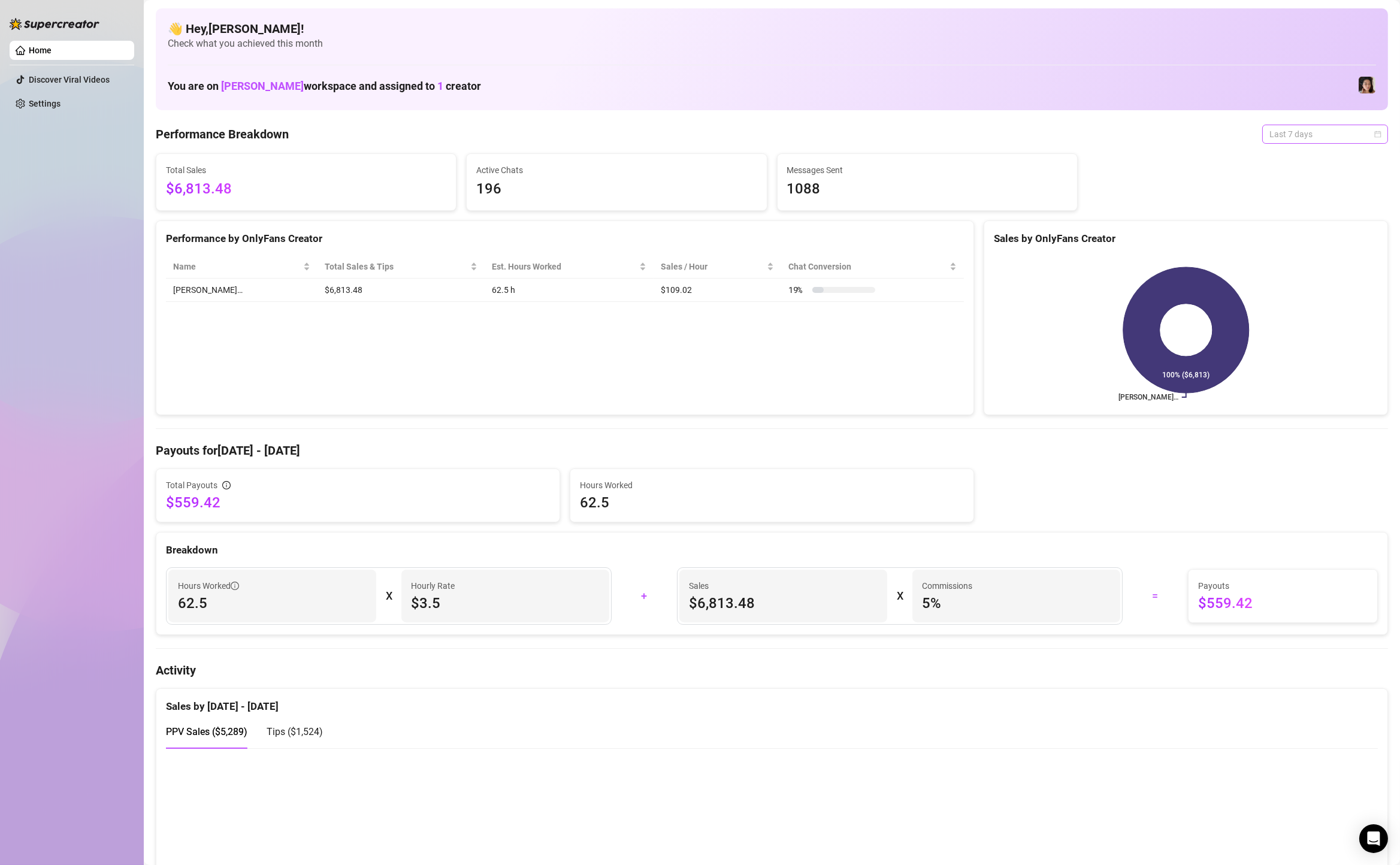
click at [1289, 138] on span "Last 7 days" at bounding box center [1325, 134] width 111 height 18
click at [1293, 247] on div "[PERSON_NAME]… 100% ($6,813)" at bounding box center [1185, 330] width 403 height 169
click at [1287, 129] on span "Last 7 days" at bounding box center [1325, 134] width 111 height 18
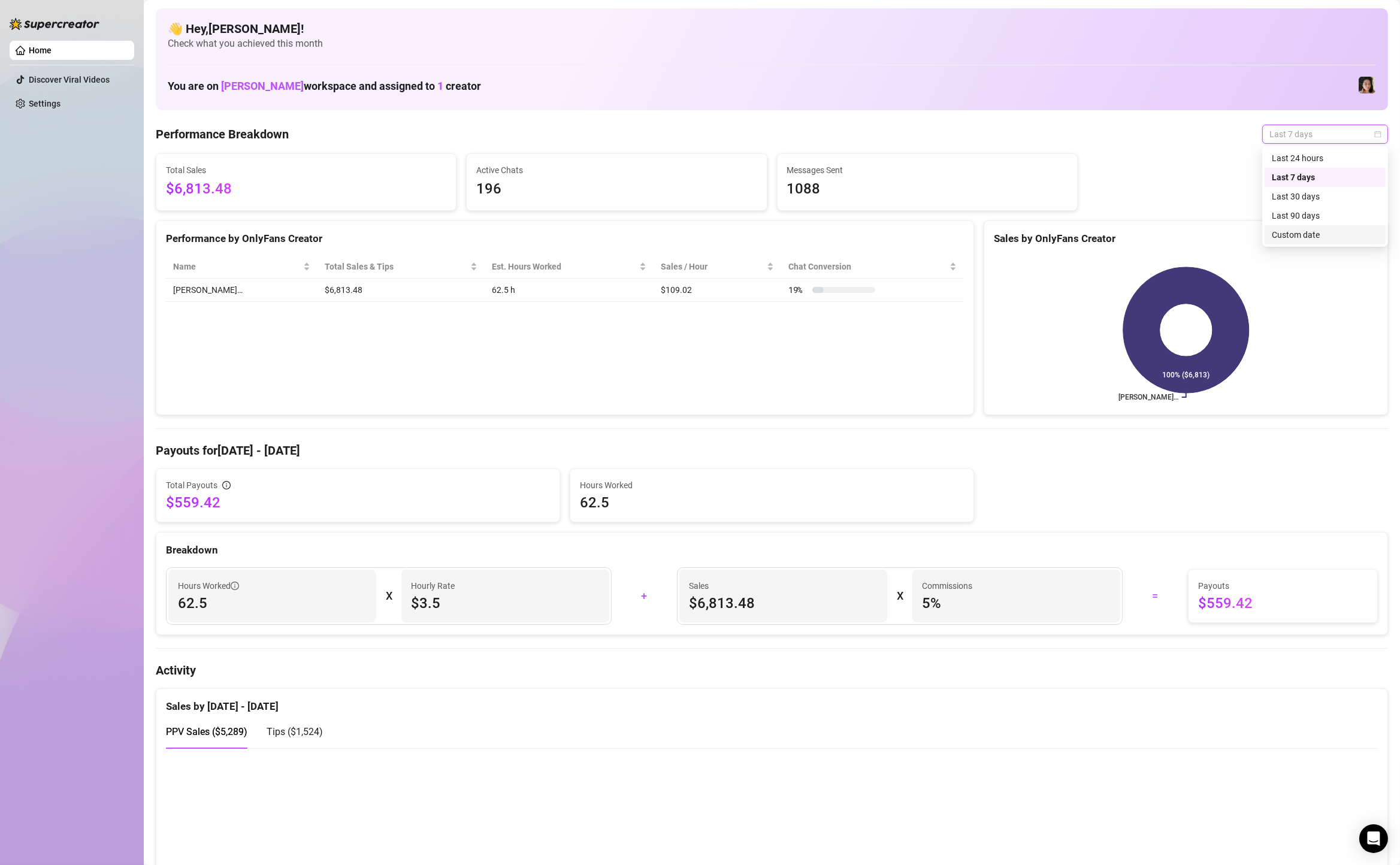
click at [1288, 238] on div "Custom date" at bounding box center [1324, 235] width 107 height 13
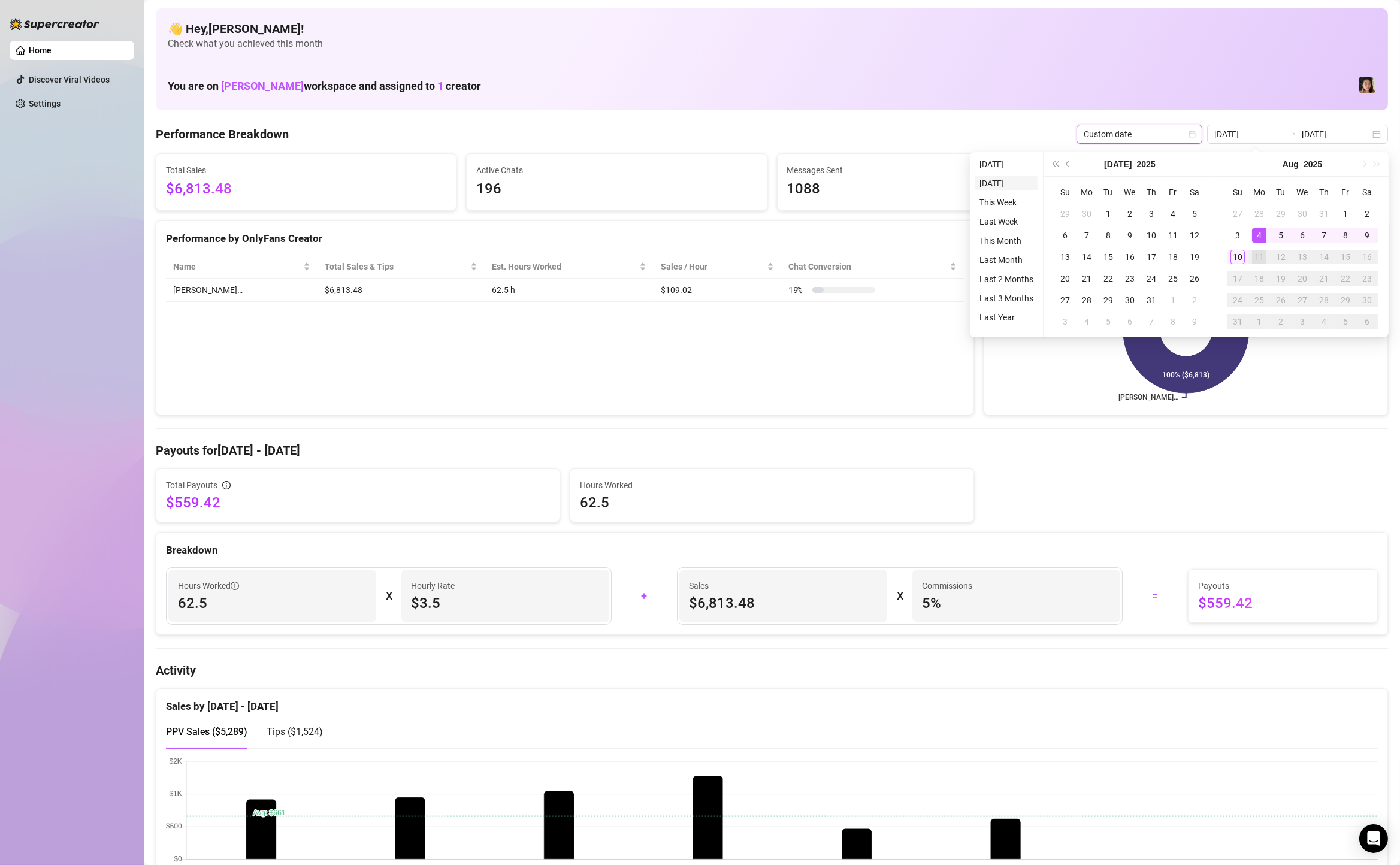
type input "[DATE]"
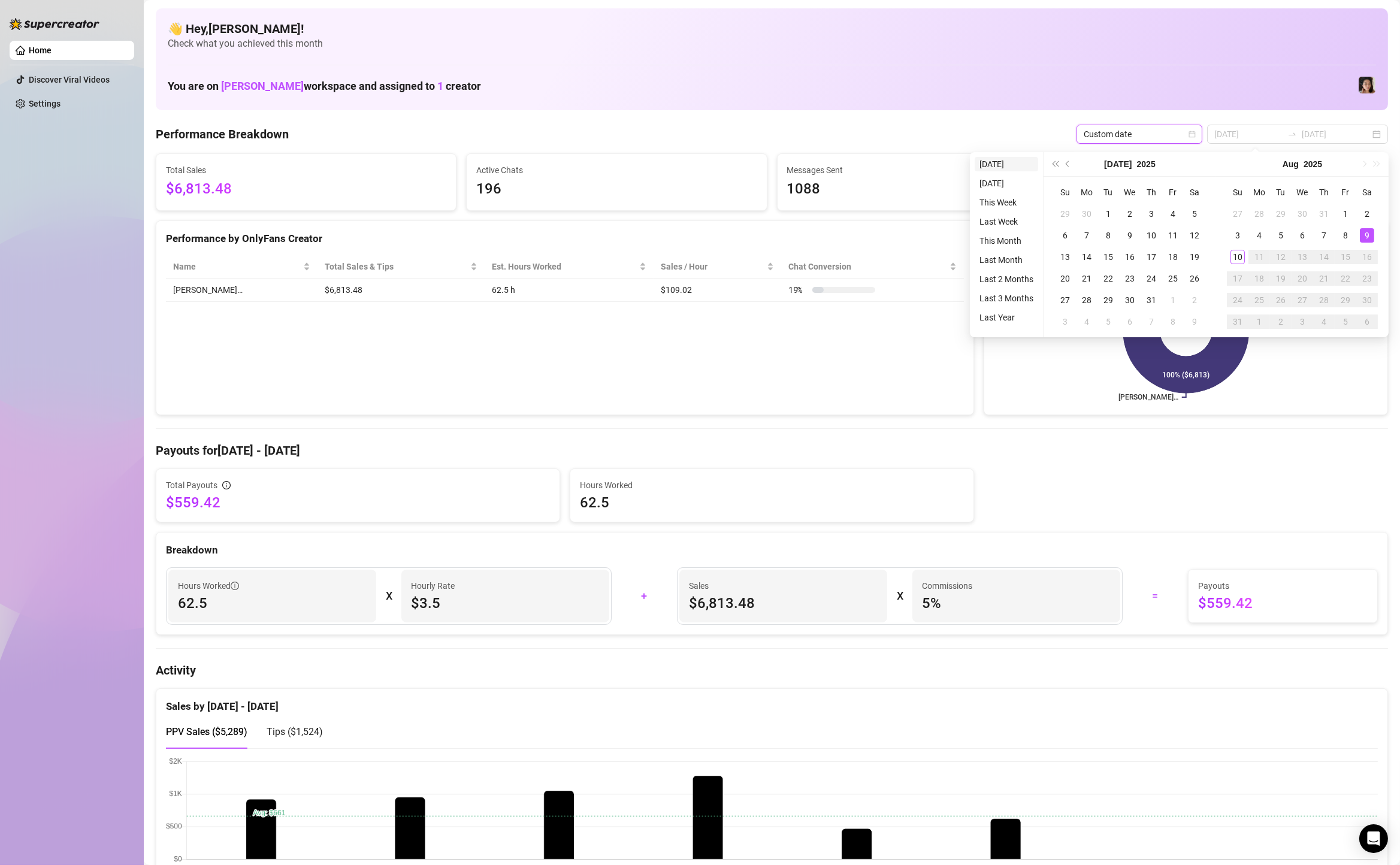
type input "[DATE]"
click at [1016, 167] on li "[DATE]" at bounding box center [1006, 164] width 64 height 14
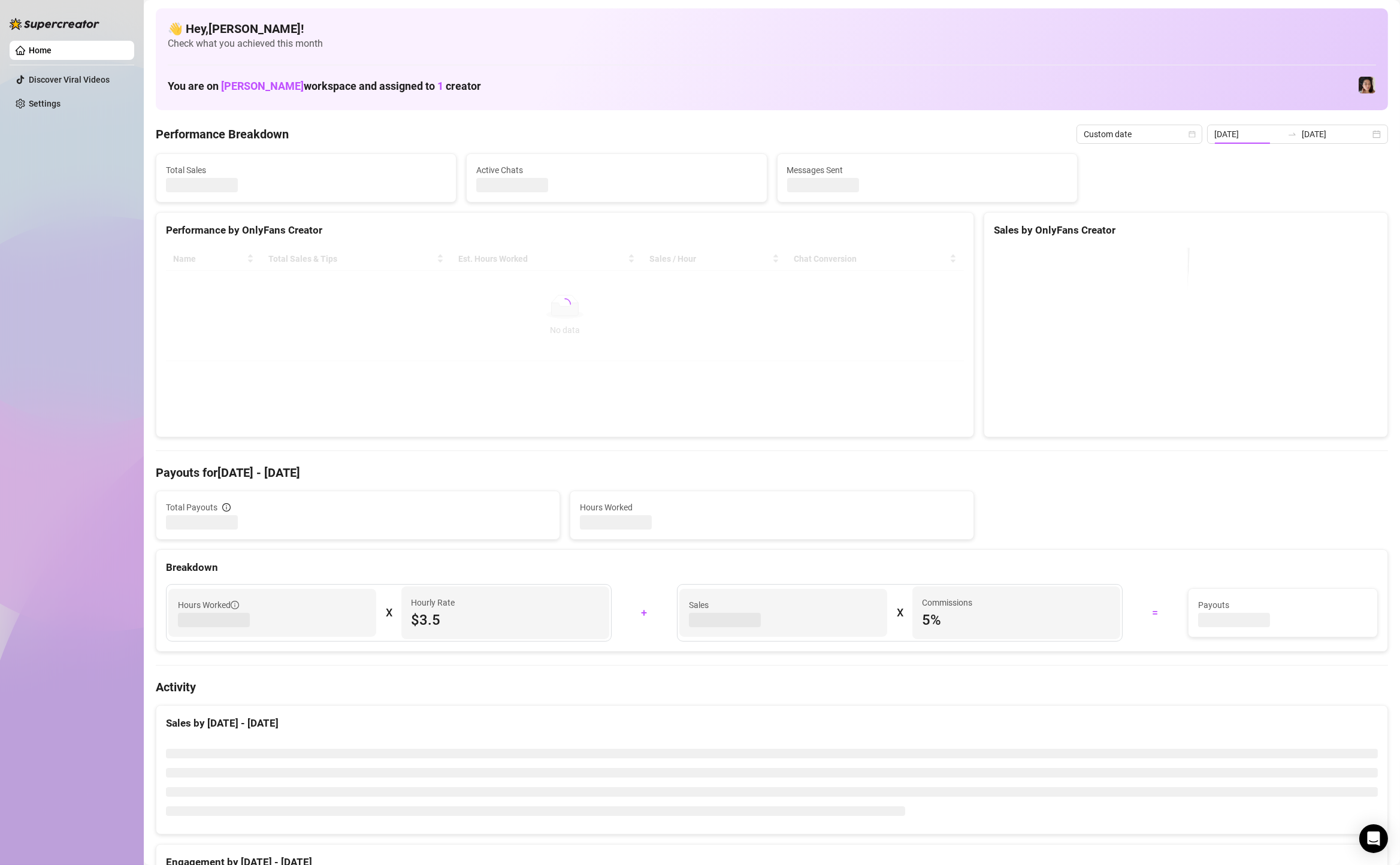
type input "[DATE]"
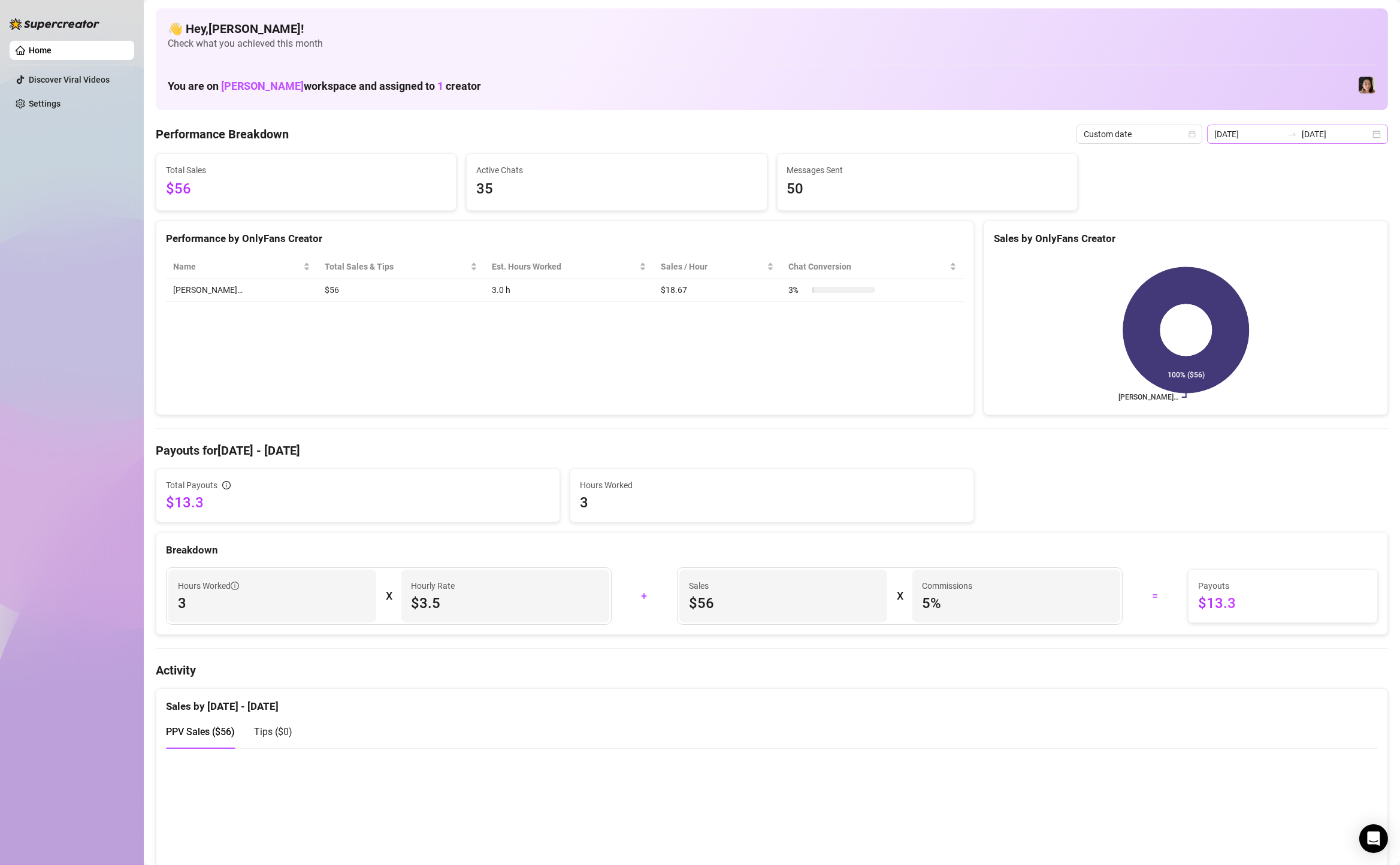
click at [1381, 136] on div "[DATE] [DATE]" at bounding box center [1297, 134] width 181 height 19
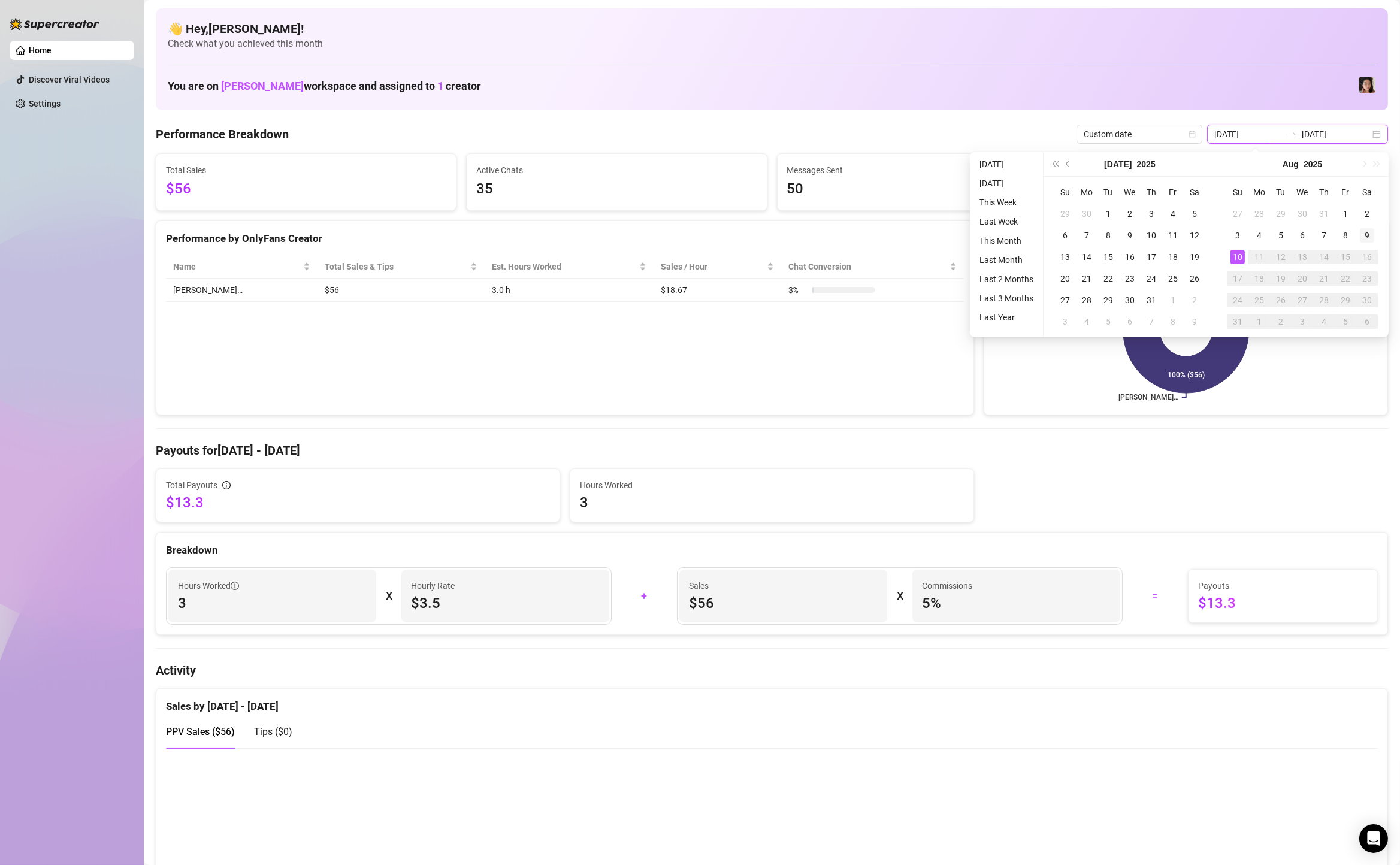
type input "[DATE]"
click at [1368, 239] on div "9" at bounding box center [1366, 235] width 14 height 14
type input "[DATE]"
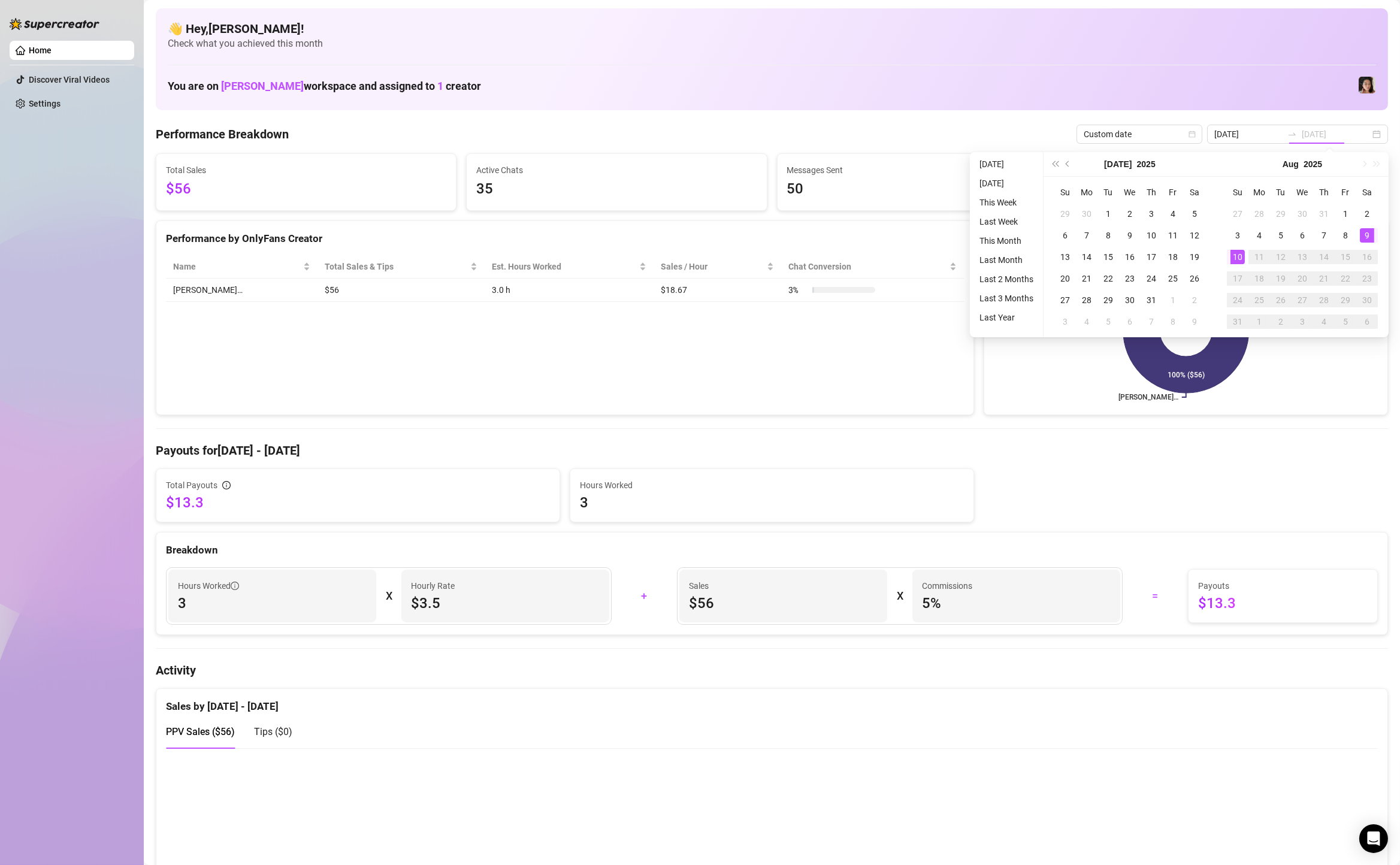
type input "[DATE]"
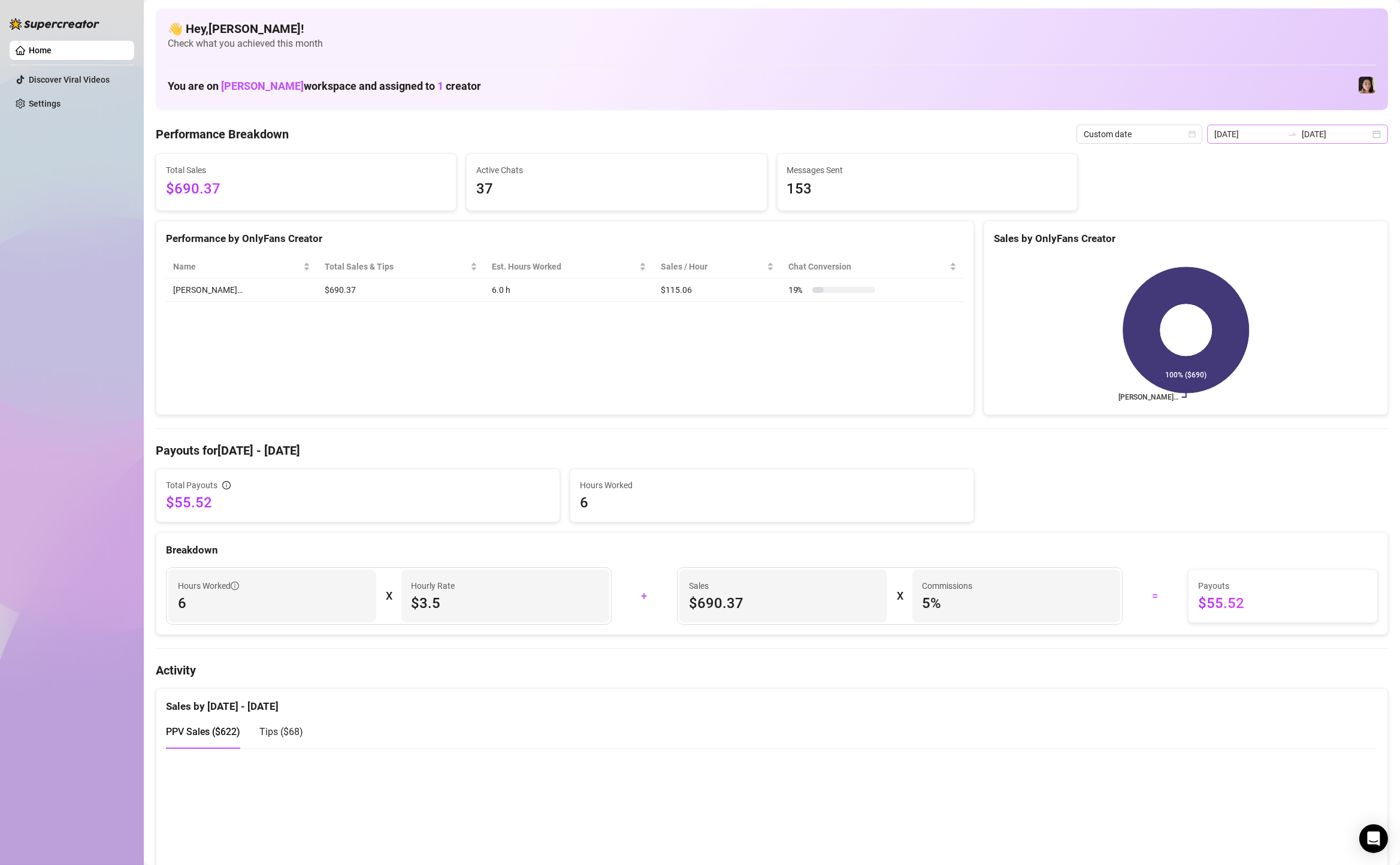
click at [1379, 134] on div "[DATE] [DATE]" at bounding box center [1297, 134] width 181 height 19
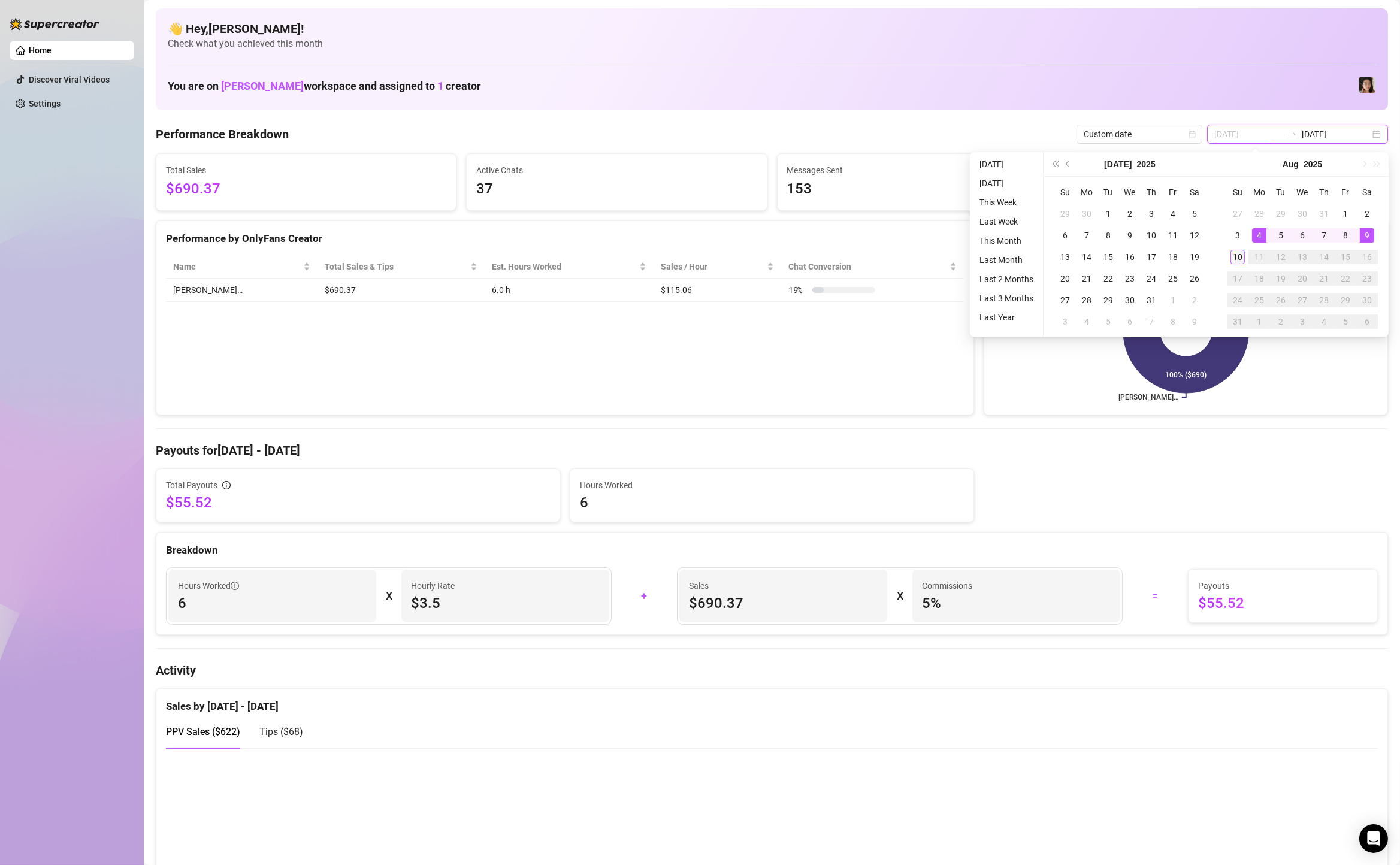
type input "[DATE]"
click at [1237, 253] on div "10" at bounding box center [1237, 256] width 14 height 14
type input "[DATE]"
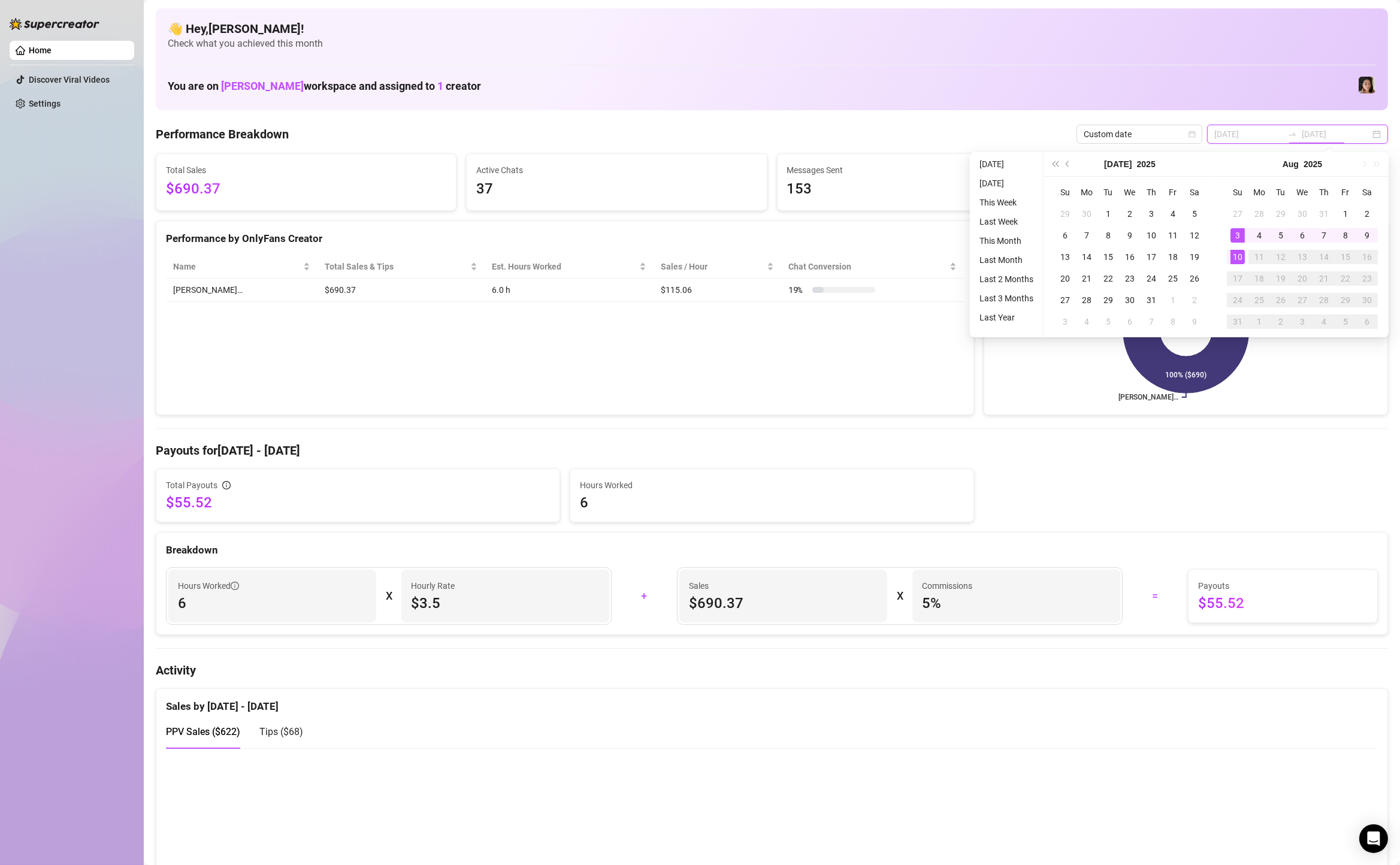
type input "[DATE]"
click at [1371, 235] on div "9" at bounding box center [1366, 235] width 14 height 14
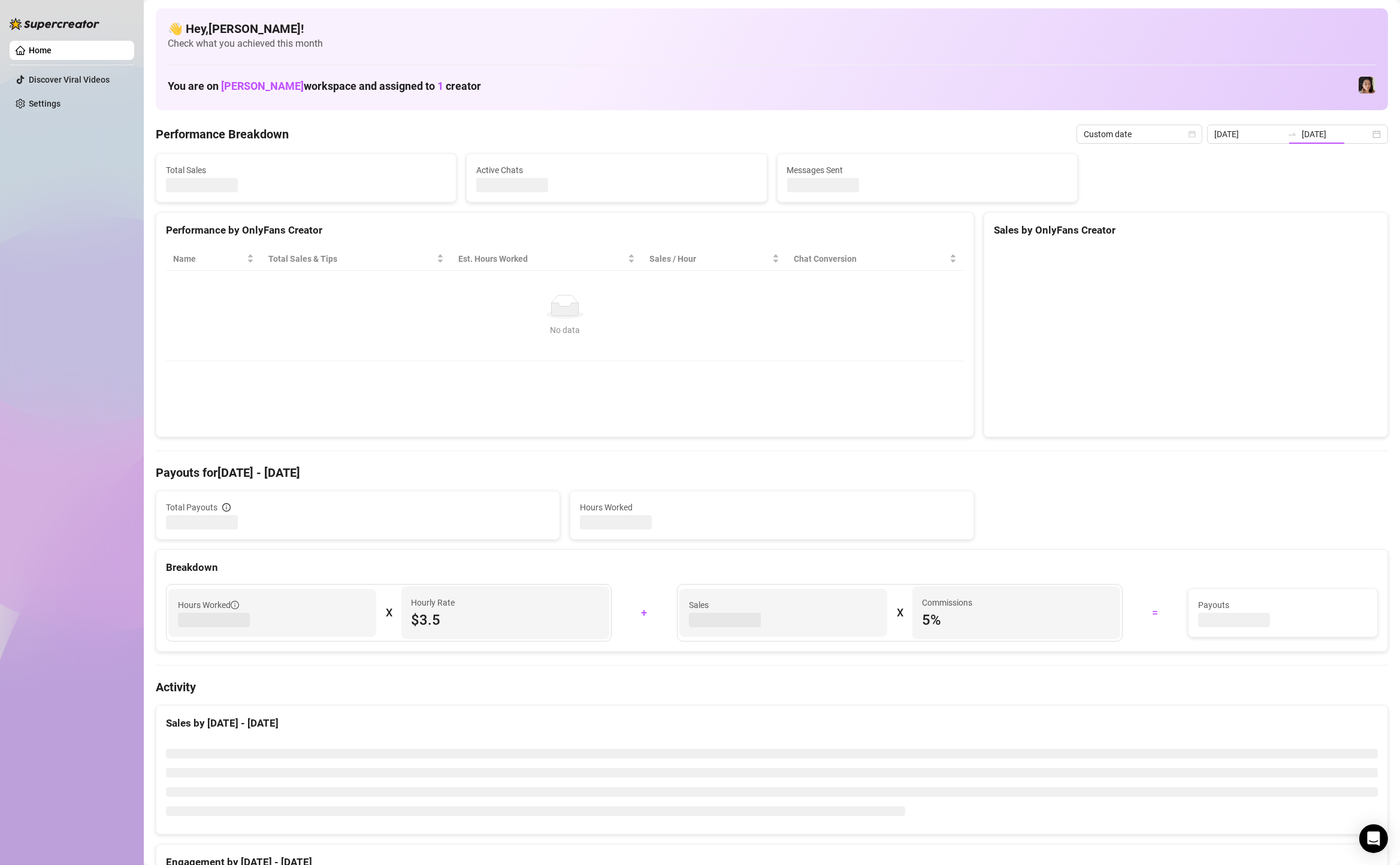
type input "[DATE]"
